Goal: Information Seeking & Learning: Find specific fact

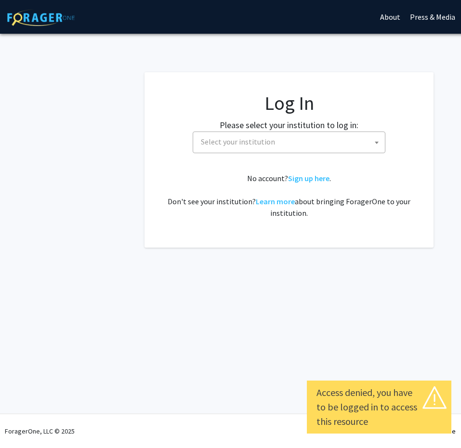
select select
click at [291, 142] on span "Select your institution" at bounding box center [291, 142] width 188 height 20
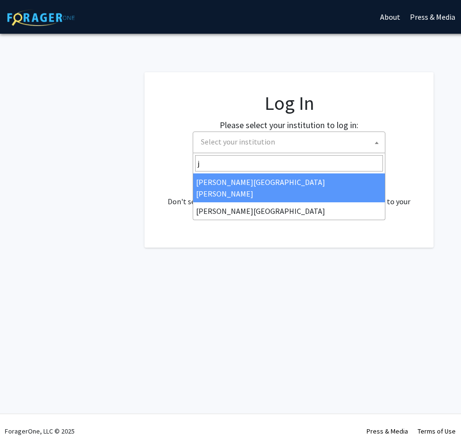
type input "j"
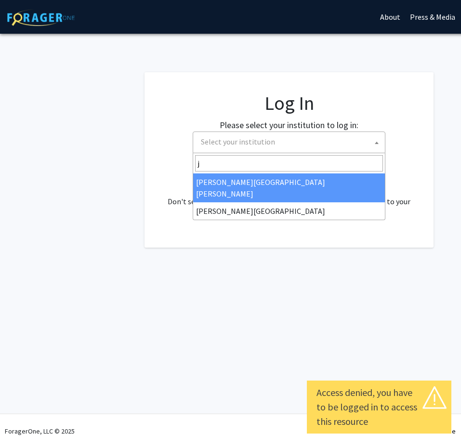
select select "1"
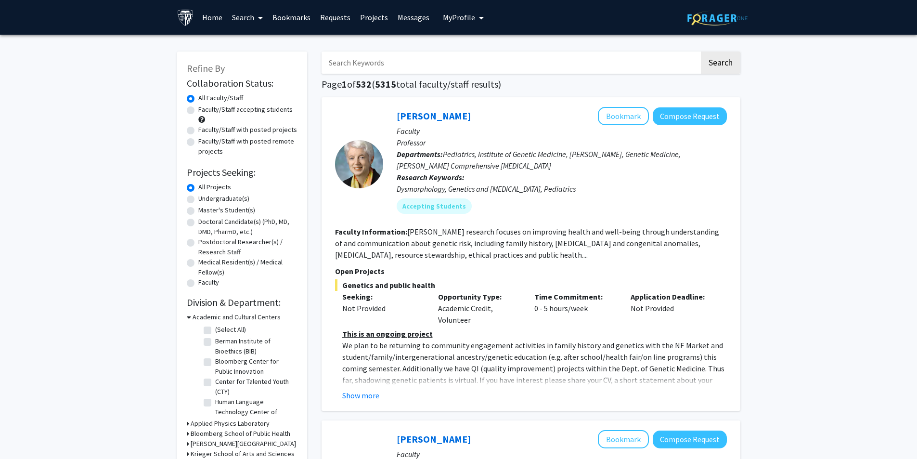
click at [460, 12] on button "My Profile" at bounding box center [463, 17] width 47 height 35
click at [460, 82] on h1 "Page 1 of 532 ( 5315 total faculty/staff results)" at bounding box center [531, 84] width 419 height 12
click at [460, 69] on input "Search Keywords" at bounding box center [511, 63] width 378 height 22
type input "[PERSON_NAME]"
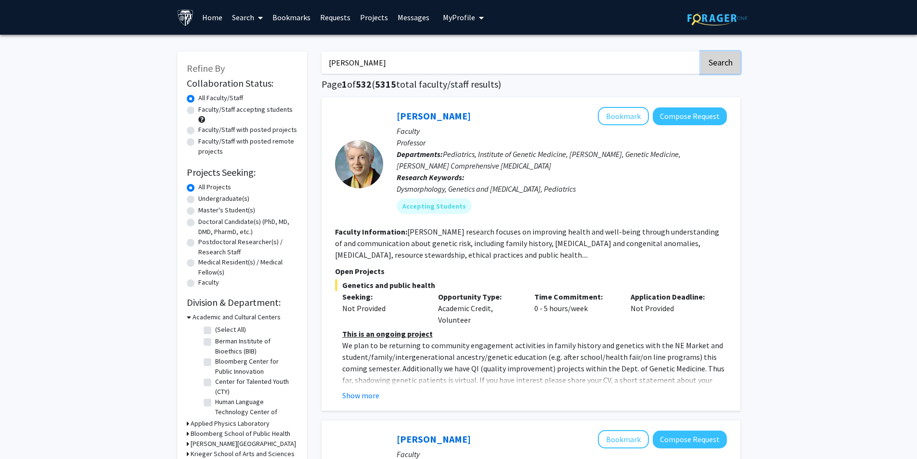
click at [460, 67] on button "Search" at bounding box center [720, 63] width 39 height 22
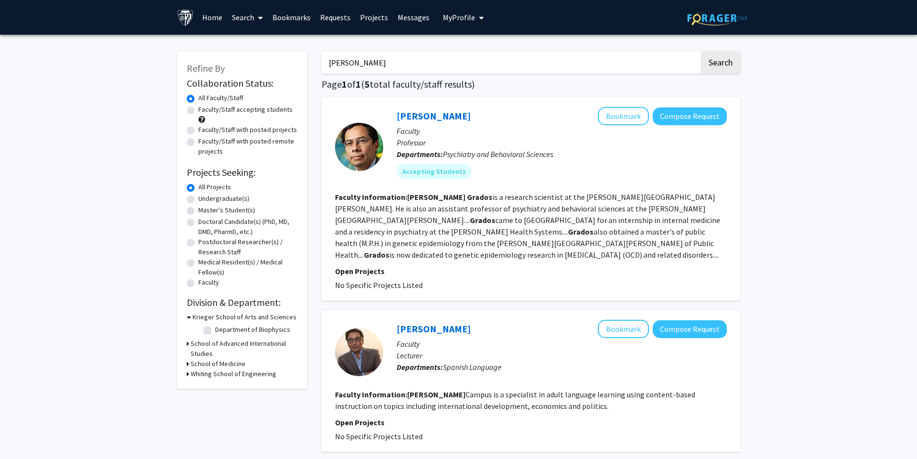
click at [368, 274] on p "Open Projects" at bounding box center [531, 271] width 392 height 12
click at [362, 256] on fg-read-more "[PERSON_NAME] is a research scientist at the [PERSON_NAME][GEOGRAPHIC_DATA][PER…" at bounding box center [527, 225] width 385 height 67
click at [460, 208] on fg-read-more "[PERSON_NAME] is a research scientist at the [PERSON_NAME][GEOGRAPHIC_DATA][PER…" at bounding box center [527, 225] width 385 height 67
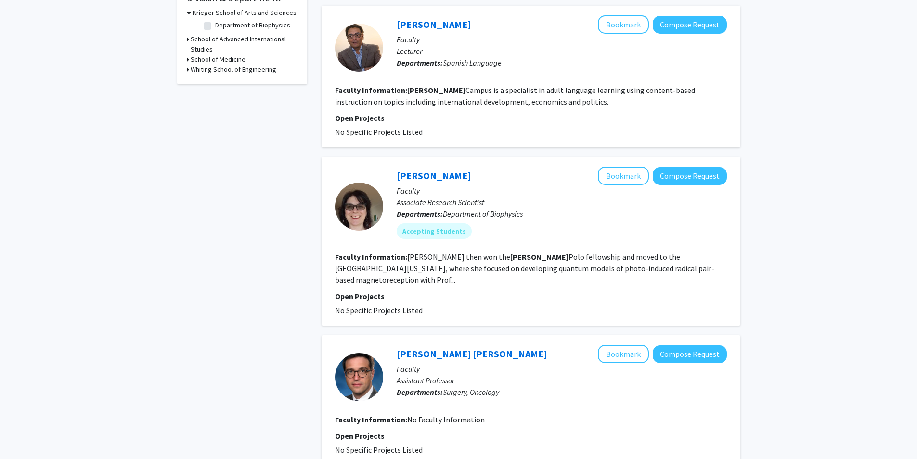
scroll to position [193, 0]
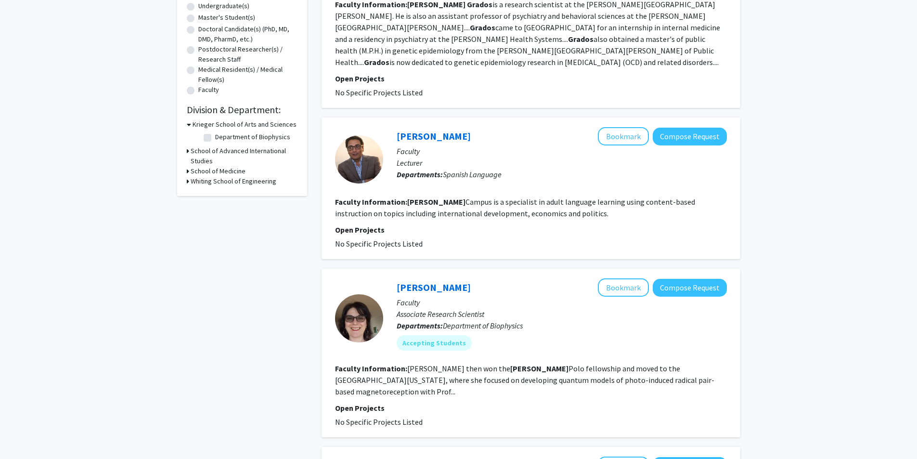
drag, startPoint x: 426, startPoint y: 147, endPoint x: 731, endPoint y: 136, distance: 304.9
click at [460, 128] on div "Refine By Collaboration Status: Collaboration Status All Faculty/Staff Collabor…" at bounding box center [458, 323] width 917 height 963
